Goal: Information Seeking & Learning: Understand process/instructions

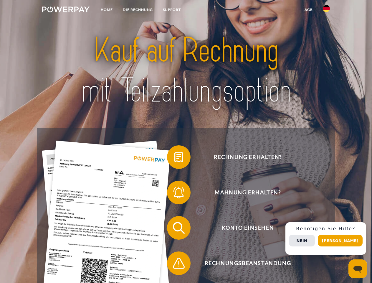
click at [66, 10] on img at bounding box center [65, 9] width 47 height 6
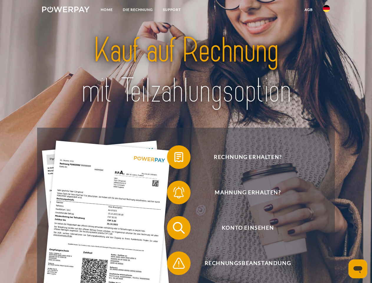
click at [326, 10] on img at bounding box center [326, 8] width 7 height 7
click at [308, 10] on link "agb" at bounding box center [308, 9] width 18 height 11
click at [174, 158] on span at bounding box center [169, 156] width 29 height 29
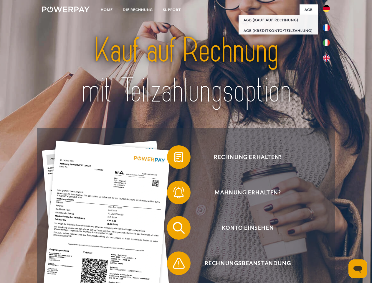
click at [174, 193] on span at bounding box center [169, 191] width 29 height 29
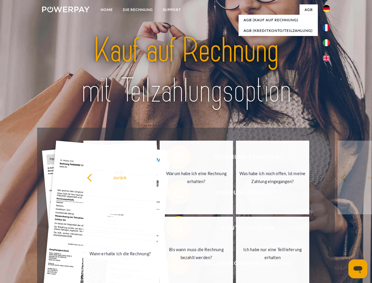
click at [174, 229] on link "Bis wann muss die Rechnung bezahlt werden?" at bounding box center [196, 253] width 73 height 74
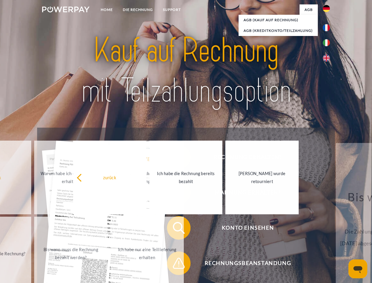
click at [174, 264] on span at bounding box center [169, 262] width 29 height 29
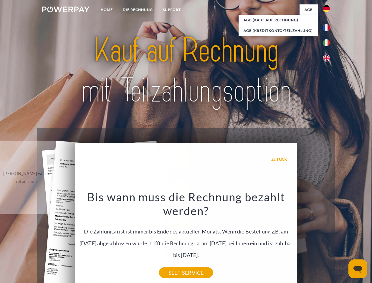
click at [328, 238] on div "Rechnung erhalten? Mahnung erhalten? Konto einsehen" at bounding box center [185, 244] width 297 height 235
click at [313, 239] on span "Konto einsehen" at bounding box center [247, 228] width 144 height 24
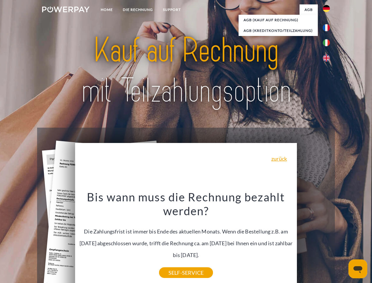
click at [342, 240] on header "Home DIE RECHNUNG SUPPORT" at bounding box center [186, 203] width 372 height 407
